Goal: Information Seeking & Learning: Learn about a topic

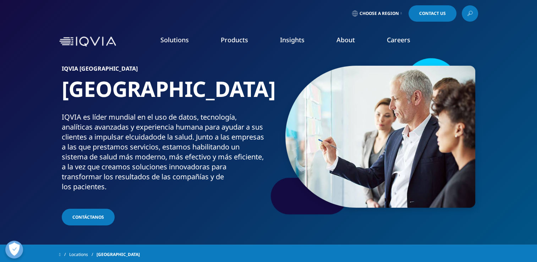
click at [391, 15] on span "Choose a Region" at bounding box center [379, 14] width 39 height 6
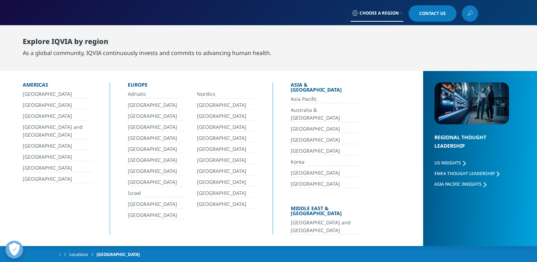
click at [205, 158] on link "[GEOGRAPHIC_DATA]" at bounding box center [226, 160] width 58 height 8
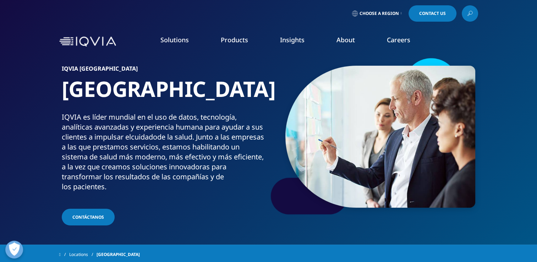
click at [240, 40] on link "Products" at bounding box center [234, 40] width 27 height 9
click at [345, 38] on link "About" at bounding box center [346, 40] width 18 height 9
click at [161, 93] on link "Our Story" at bounding box center [208, 96] width 132 height 8
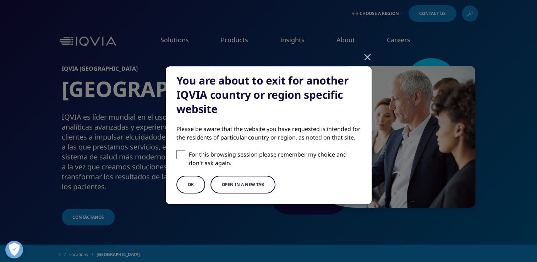
click at [177, 153] on span at bounding box center [181, 154] width 9 height 9
click at [177, 153] on input "For this browsing session please remember my choice and don't ask again." at bounding box center [181, 154] width 9 height 9
checkbox input "true"
click at [191, 183] on button "OK" at bounding box center [191, 185] width 29 height 18
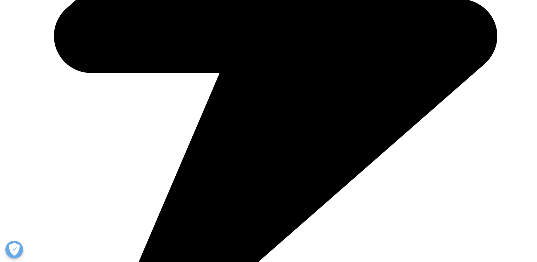
scroll to position [972, 0]
